Goal: Task Accomplishment & Management: Complete application form

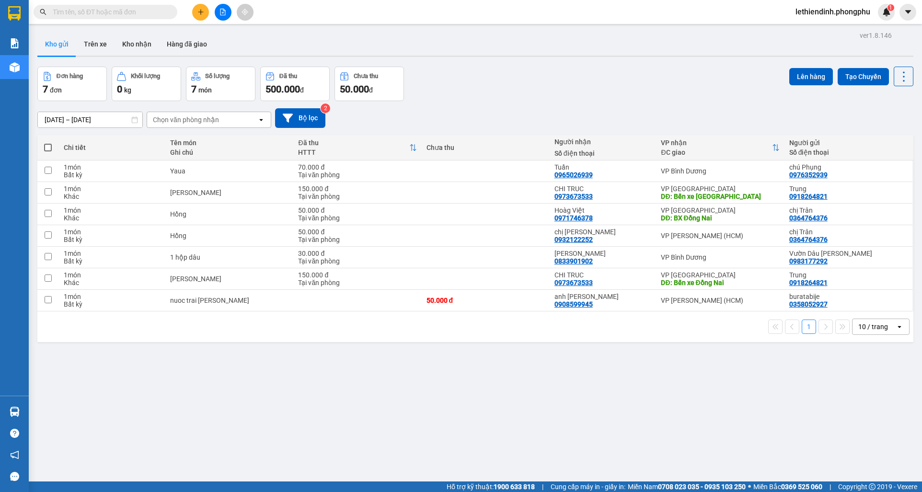
click at [765, 410] on div "ver 1.8.146 Kho gửi Trên xe Kho nhận Hàng đã giao Đơn hàng 7 đơn Khối lượng 0 k…" at bounding box center [475, 275] width 883 height 492
drag, startPoint x: 475, startPoint y: 85, endPoint x: 426, endPoint y: 73, distance: 50.3
click at [470, 85] on div "Đơn hàng 7 đơn Khối lượng 0 kg Số lượng 7 món Đã thu 500.000 đ Chưa thu 50.000 …" at bounding box center [475, 84] width 876 height 34
click at [202, 16] on button at bounding box center [200, 12] width 17 height 17
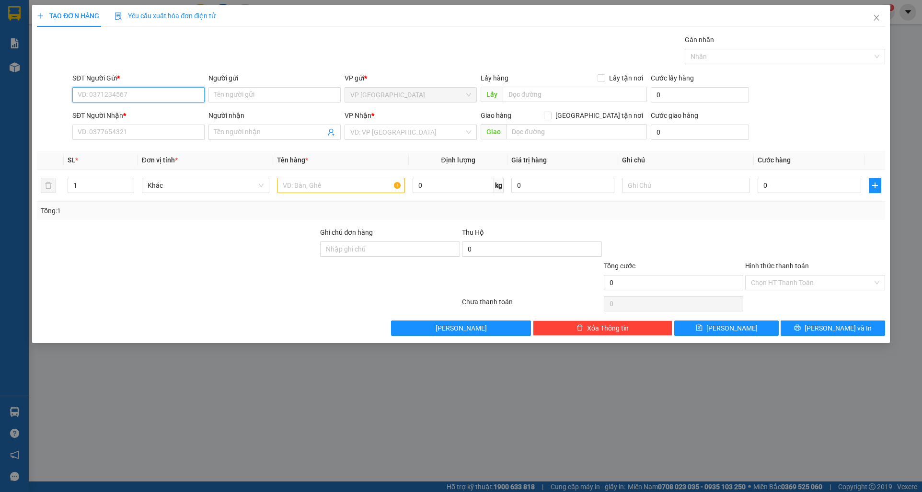
click at [143, 94] on input "SĐT Người Gửi *" at bounding box center [138, 94] width 132 height 15
type input "0784456984"
click at [241, 95] on input "Người gửi" at bounding box center [274, 94] width 132 height 15
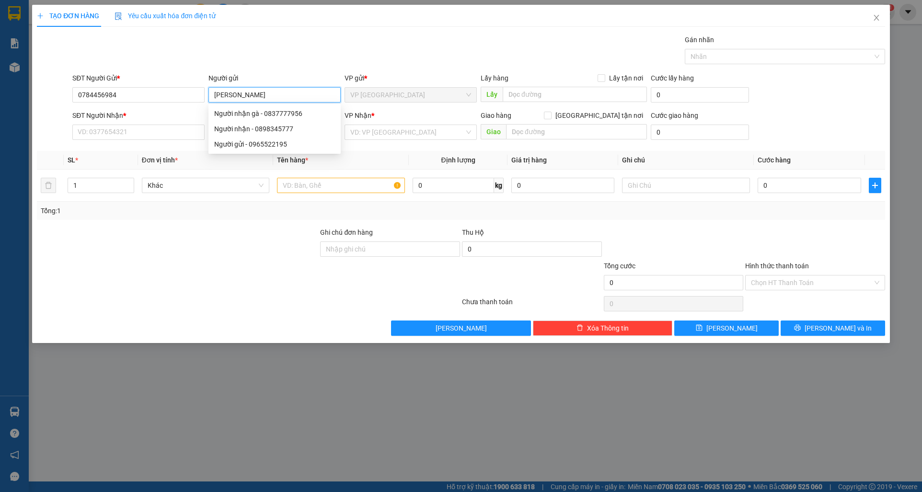
type input "N"
click at [165, 97] on input "0784456984" at bounding box center [138, 94] width 132 height 15
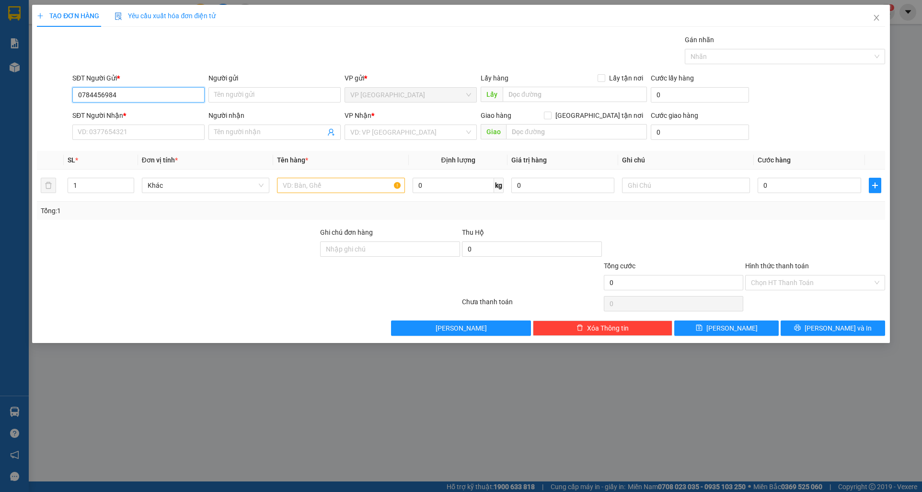
drag, startPoint x: 130, startPoint y: 92, endPoint x: 115, endPoint y: 108, distance: 21.7
click at [115, 108] on form "SĐT Người Gửi * 0784456984 0784456984 Người gửi Tên người gửi VP gửi * VP Đà Lạ…" at bounding box center [460, 108] width 847 height 71
click at [102, 145] on div "Transit Pickup Surcharge Ids Transit Deliver Surcharge Ids Transit Deliver Surc…" at bounding box center [460, 184] width 847 height 301
click at [107, 137] on input "SĐT Người Nhận *" at bounding box center [138, 132] width 132 height 15
type input "0939677313"
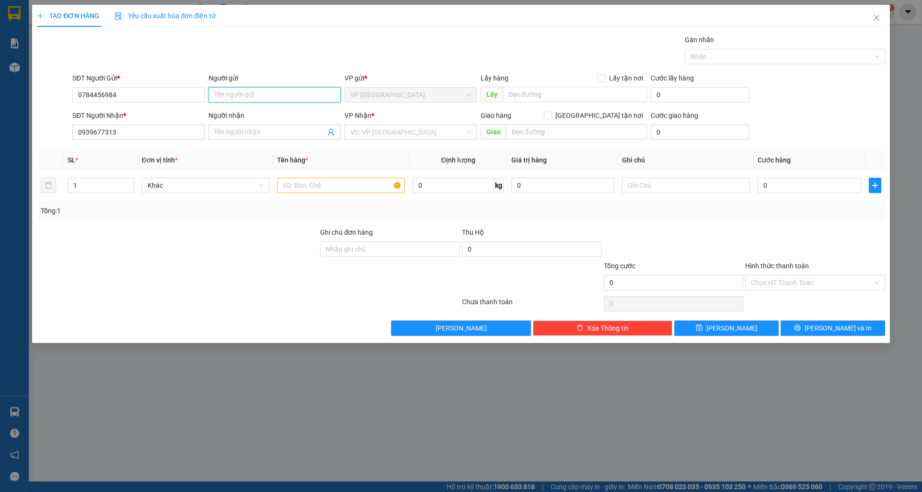
click at [271, 102] on input "Người gửi" at bounding box center [274, 94] width 132 height 15
click at [265, 96] on input "84" at bounding box center [274, 94] width 132 height 15
click at [148, 98] on input "0784456984" at bounding box center [138, 94] width 132 height 15
click at [211, 94] on input "84" at bounding box center [274, 94] width 132 height 15
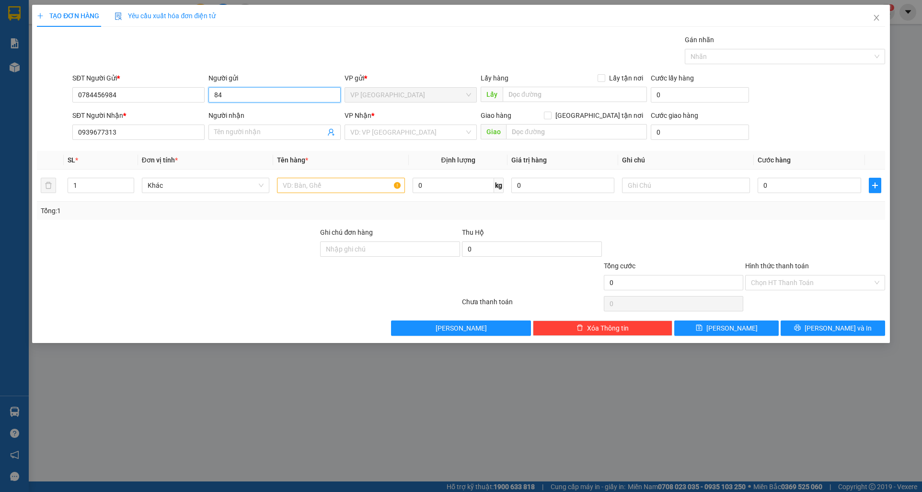
click at [243, 98] on input "84" at bounding box center [274, 94] width 132 height 15
type input "Gửi Gà"
click at [259, 136] on input "Người nhận" at bounding box center [269, 132] width 111 height 11
type input "G"
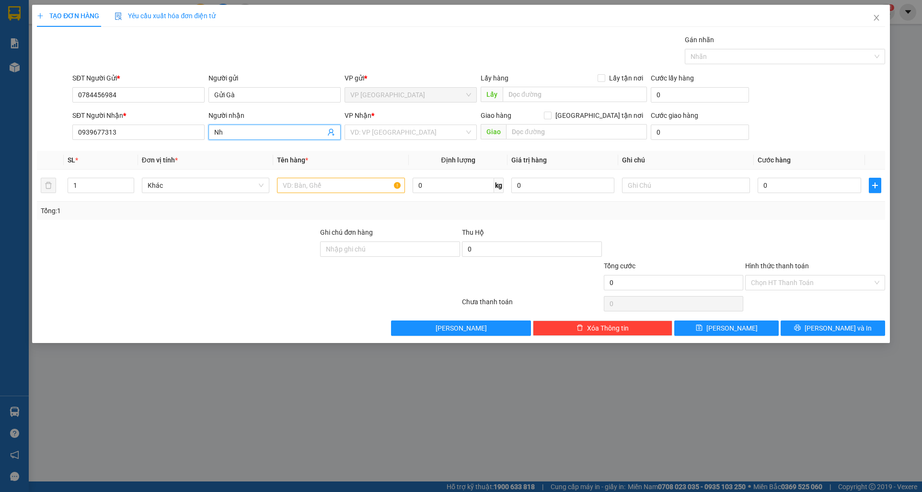
type input "N"
type input "A. Lê"
click at [238, 96] on input "Gửi Gà" at bounding box center [274, 94] width 132 height 15
type input "Gửi gà"
click at [274, 137] on span "A. Lê" at bounding box center [274, 132] width 132 height 15
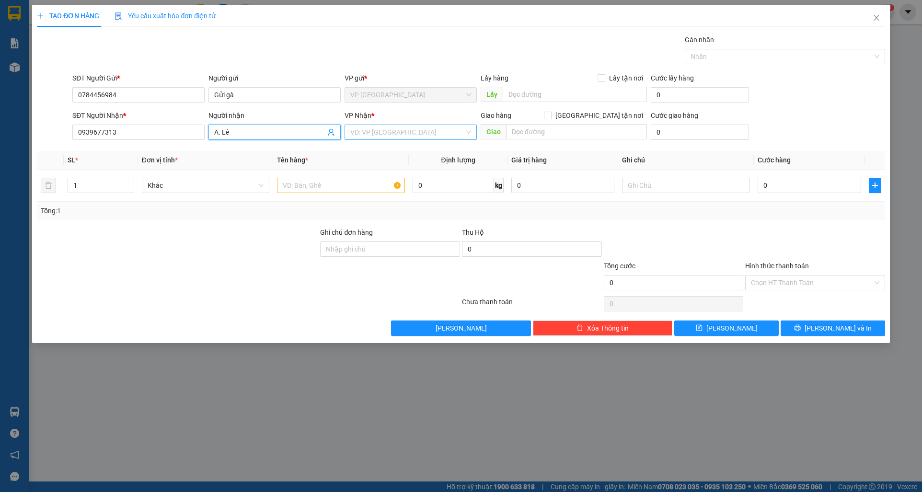
click at [393, 133] on input "search" at bounding box center [407, 132] width 114 height 14
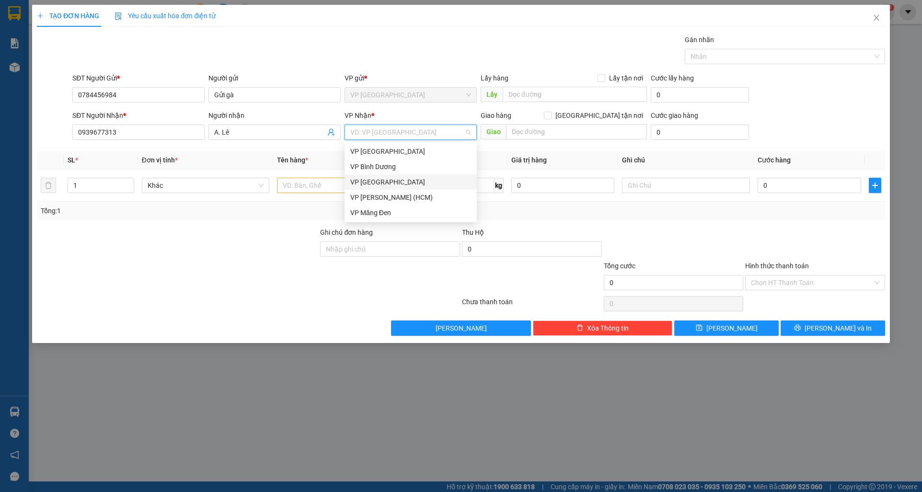
click at [375, 184] on div "VP Đà Lạt" at bounding box center [410, 182] width 121 height 11
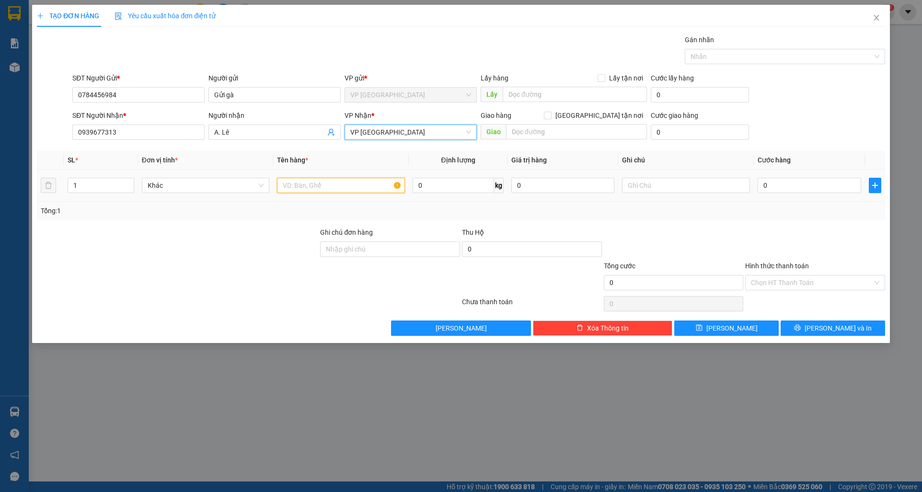
click at [335, 184] on input "text" at bounding box center [341, 185] width 128 height 15
click at [283, 187] on input "Gà con" at bounding box center [341, 185] width 128 height 15
type input "2 Thùng gà con"
click at [774, 187] on input "0" at bounding box center [808, 185] width 103 height 15
type input "2"
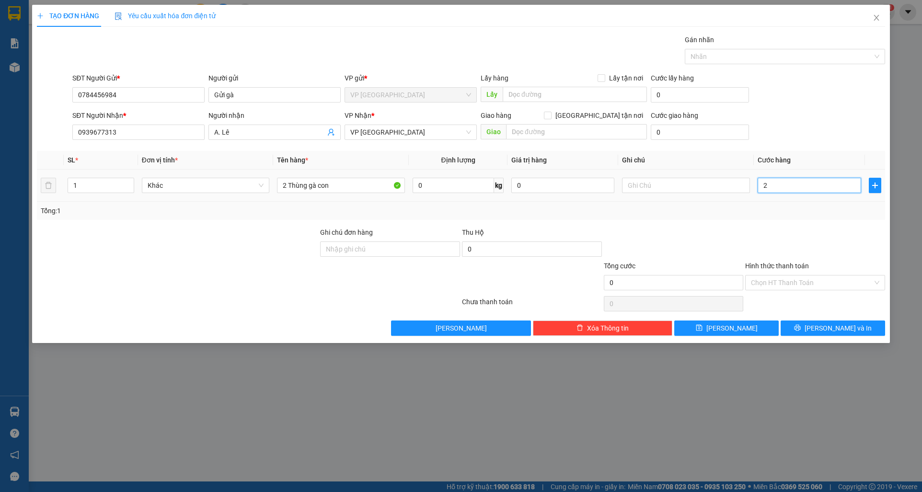
type input "2"
type input "20"
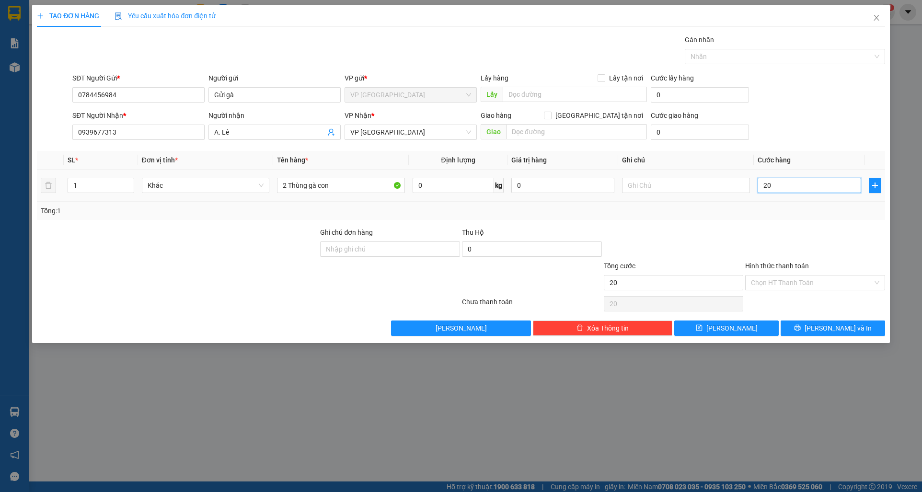
type input "200"
type input "2.000"
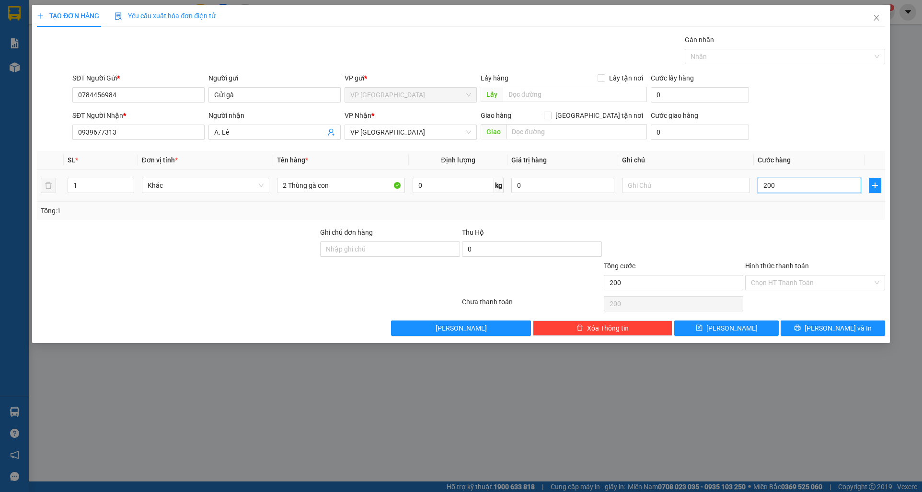
type input "2.000"
type input "20.000"
type input "200.000"
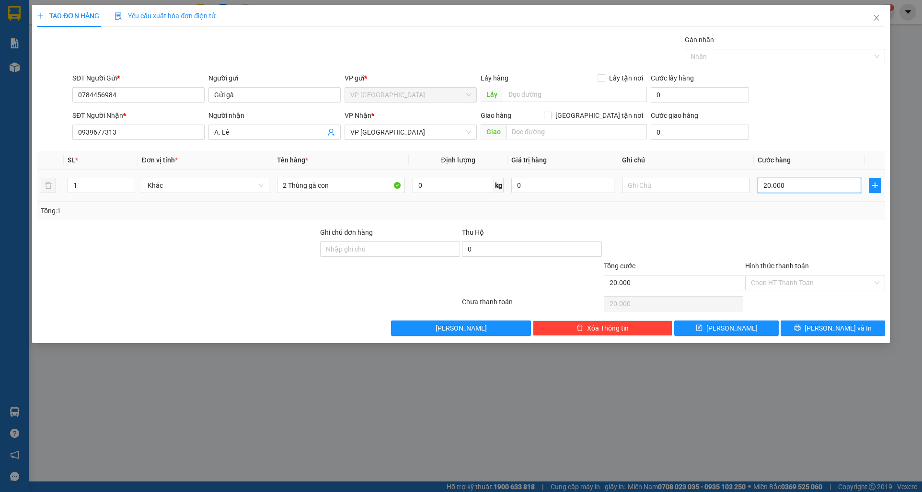
type input "200.000"
click at [743, 331] on button "Lưu" at bounding box center [726, 327] width 104 height 15
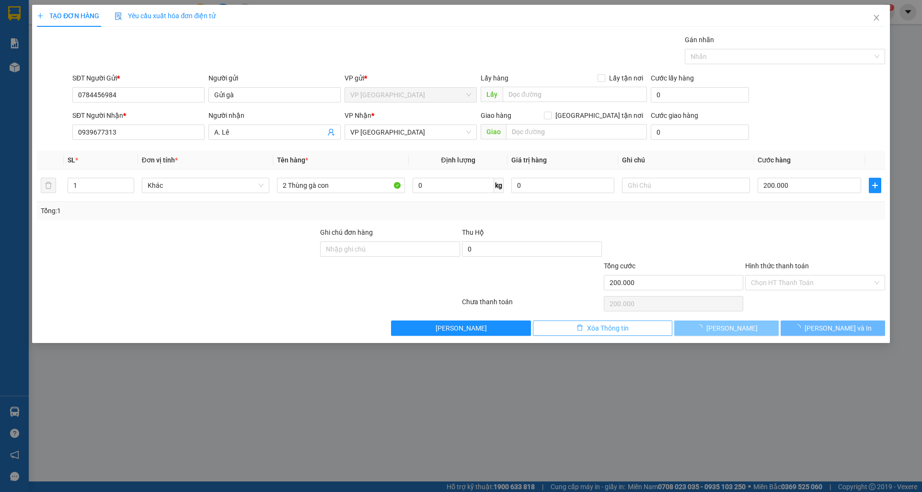
type input "0"
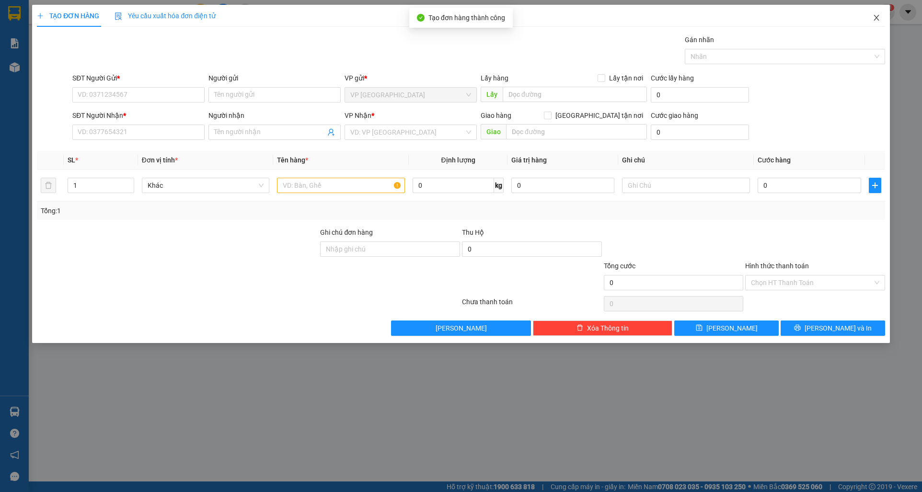
click at [880, 17] on span "Close" at bounding box center [876, 18] width 27 height 27
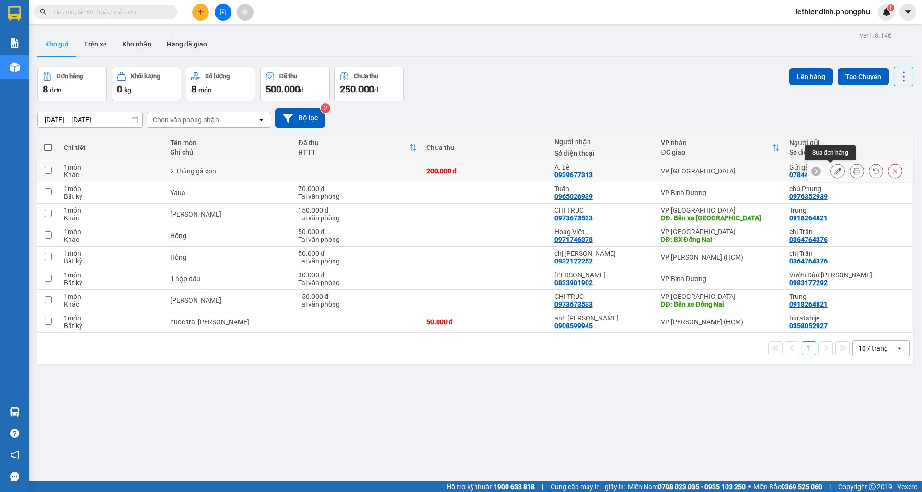
click at [834, 173] on icon at bounding box center [837, 171] width 7 height 7
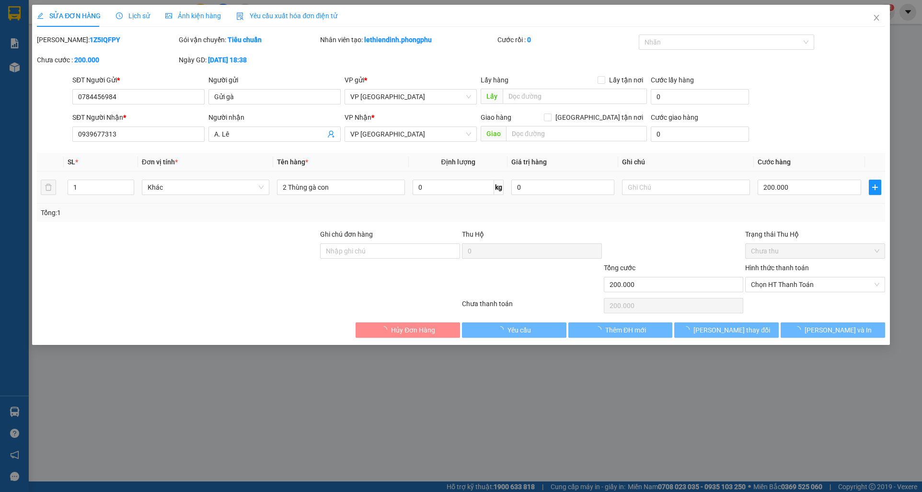
type input "0784456984"
type input "0939677313"
type input "200.000"
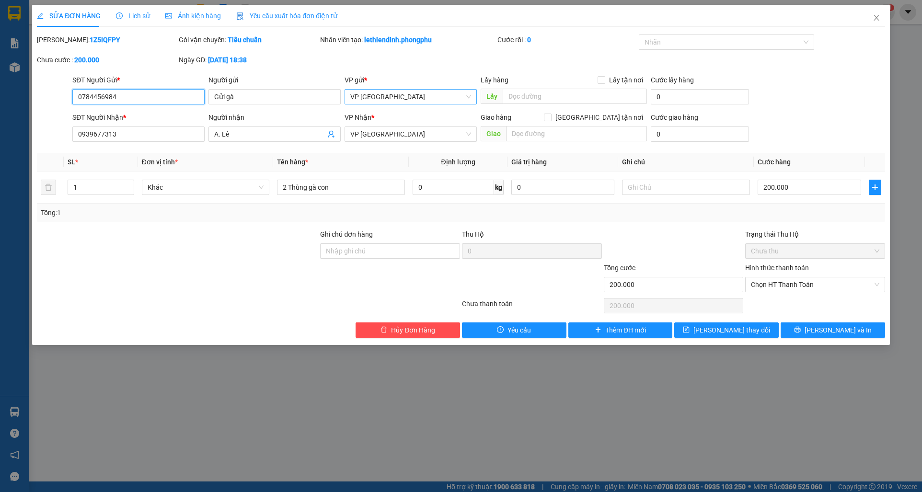
click at [429, 102] on span "VP Đà Lạt" at bounding box center [410, 97] width 121 height 14
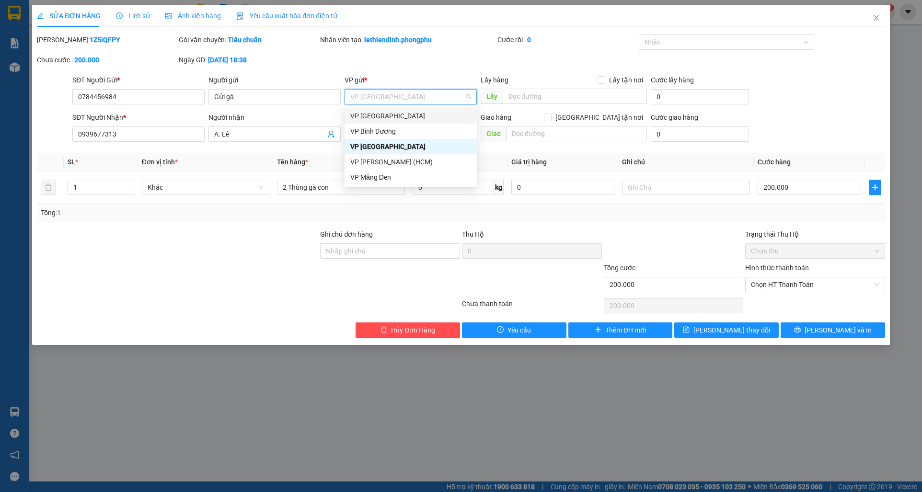
click at [387, 117] on div "VP Biên Hòa" at bounding box center [410, 116] width 121 height 11
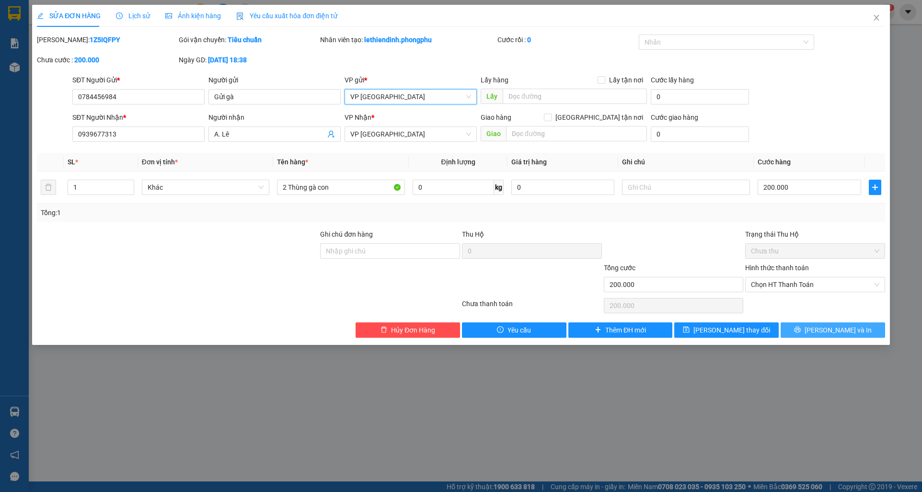
click at [824, 332] on button "Lưu và In" at bounding box center [832, 329] width 104 height 15
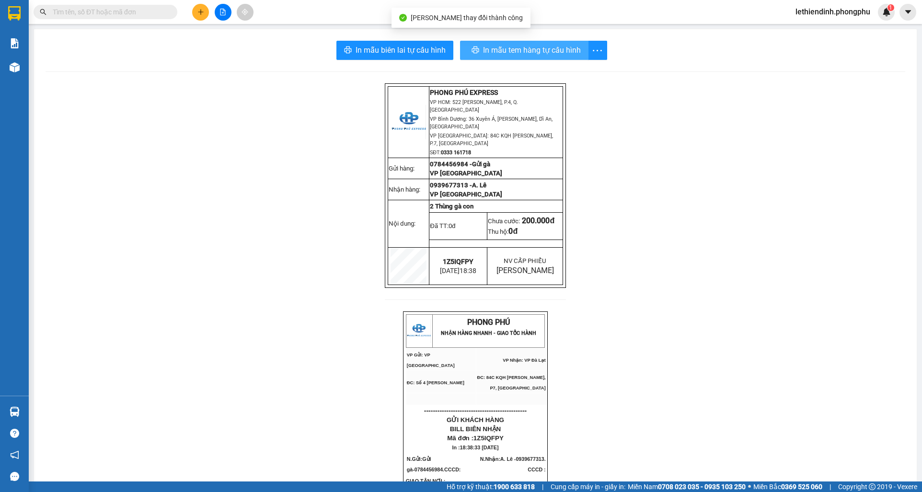
click at [514, 56] on span "In mẫu tem hàng tự cấu hình" at bounding box center [532, 50] width 98 height 12
click at [532, 55] on span "In mẫu tem hàng tự cấu hình" at bounding box center [530, 50] width 98 height 12
